Goal: Check status: Check status

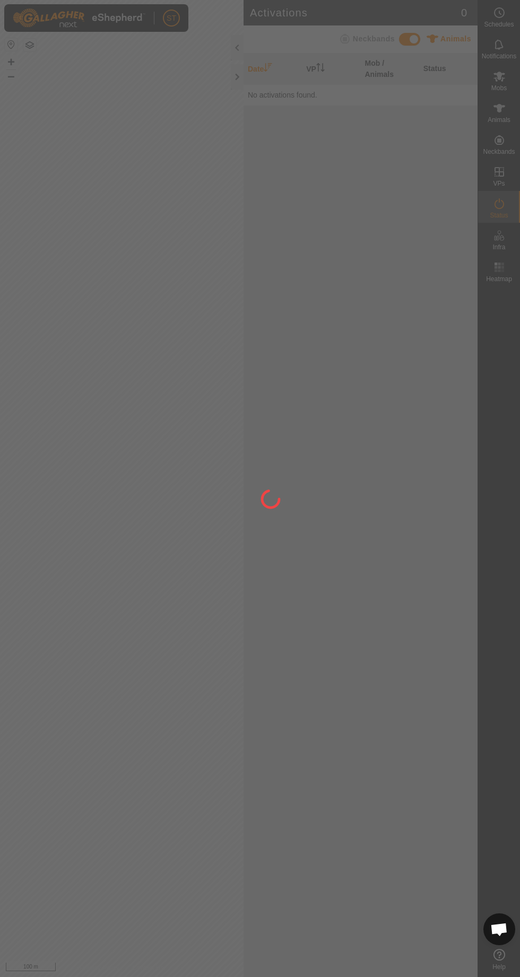
click at [497, 442] on div at bounding box center [260, 488] width 520 height 977
